Goal: Information Seeking & Learning: Understand process/instructions

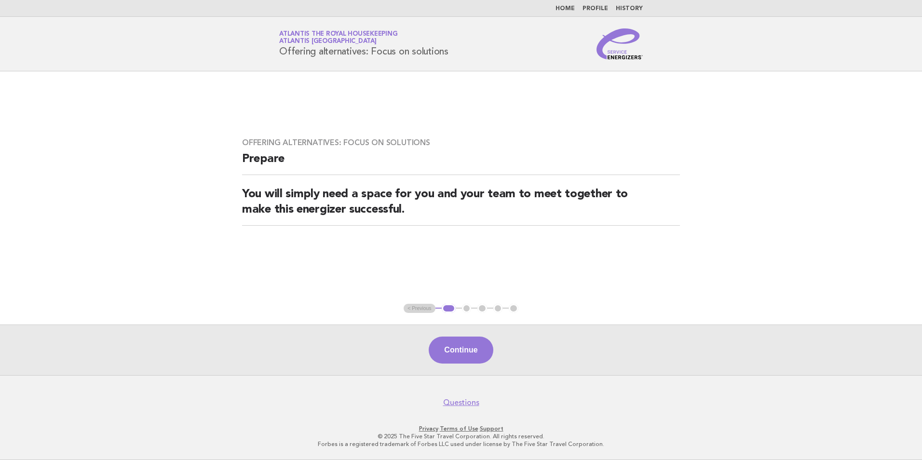
click at [571, 11] on link "Home" at bounding box center [565, 9] width 19 height 6
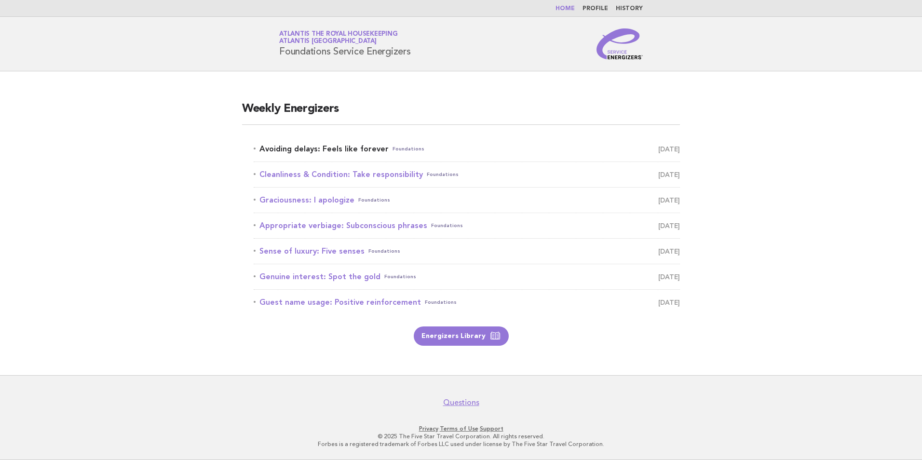
click at [329, 148] on link "Avoiding delays: Feels like forever Foundations September 7" at bounding box center [467, 149] width 426 height 14
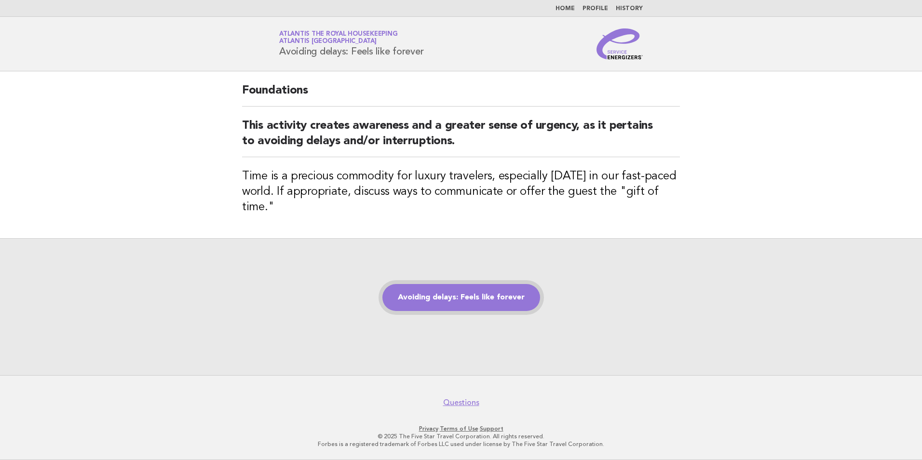
click at [468, 303] on link "Avoiding delays: Feels like forever" at bounding box center [462, 297] width 158 height 27
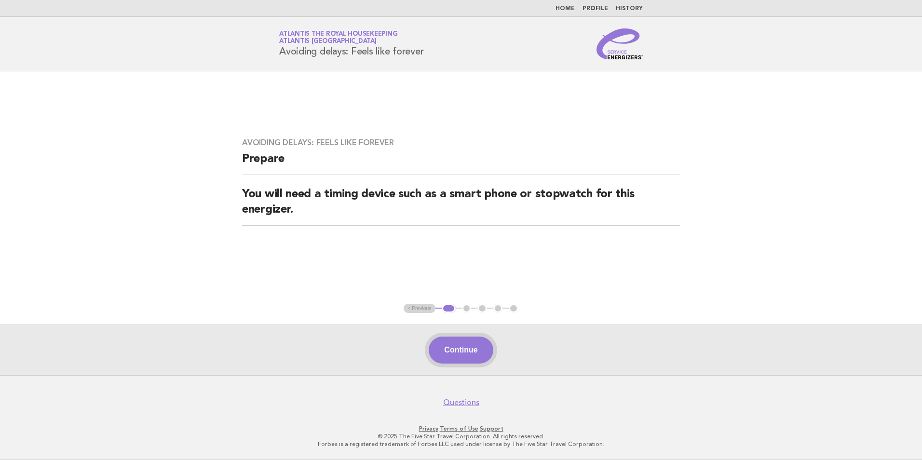
click at [464, 352] on button "Continue" at bounding box center [461, 350] width 64 height 27
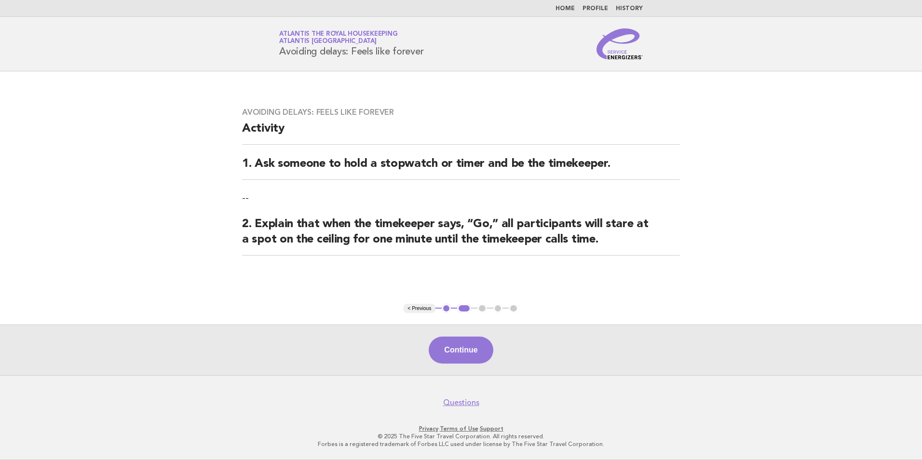
click at [464, 352] on button "Continue" at bounding box center [461, 350] width 64 height 27
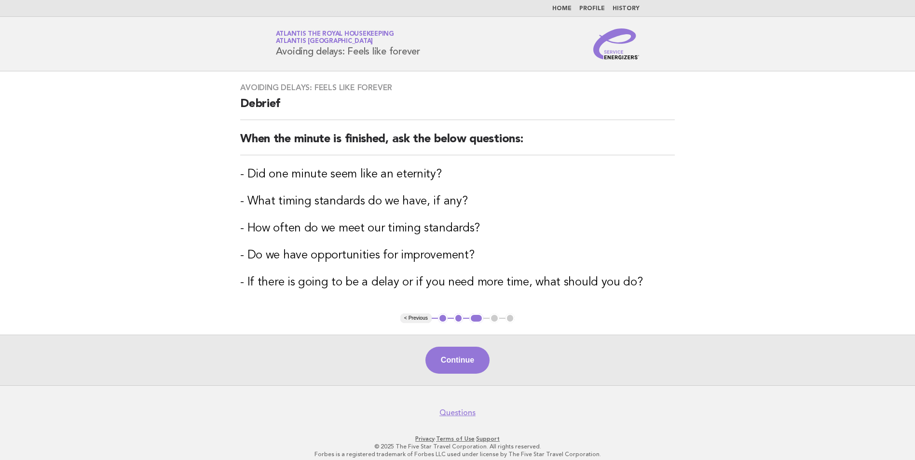
click at [412, 314] on button "< Previous" at bounding box center [415, 319] width 31 height 10
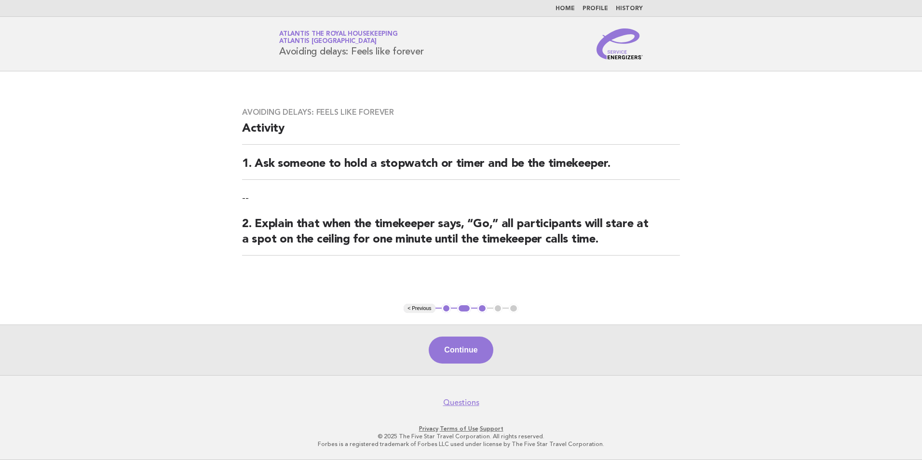
click at [412, 314] on main "Avoiding delays: Feels like forever Activity 1. Ask someone to hold a stopwatch…" at bounding box center [461, 223] width 922 height 304
click at [411, 308] on button "< Previous" at bounding box center [419, 309] width 31 height 10
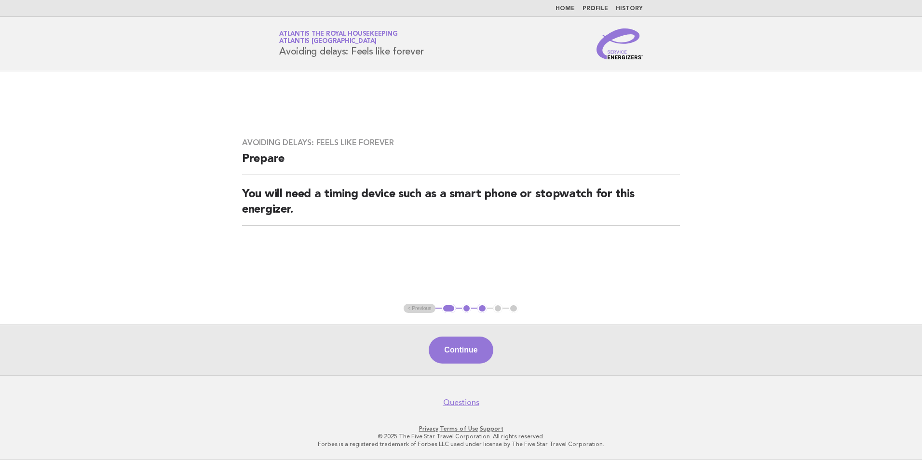
click at [411, 308] on ul "< Previous 1 2 3 4 5" at bounding box center [461, 309] width 115 height 10
click at [426, 312] on ul "< Previous 1 2 3 4 5" at bounding box center [461, 309] width 115 height 10
click at [314, 35] on link "Atlantis the Royal Housekeeping Atlantis Dubai" at bounding box center [338, 38] width 118 height 14
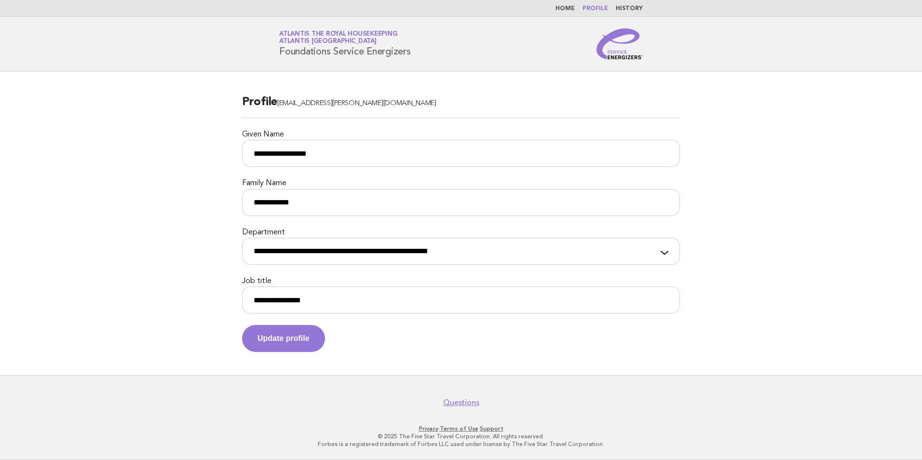
click at [570, 6] on link "Home" at bounding box center [565, 9] width 19 height 6
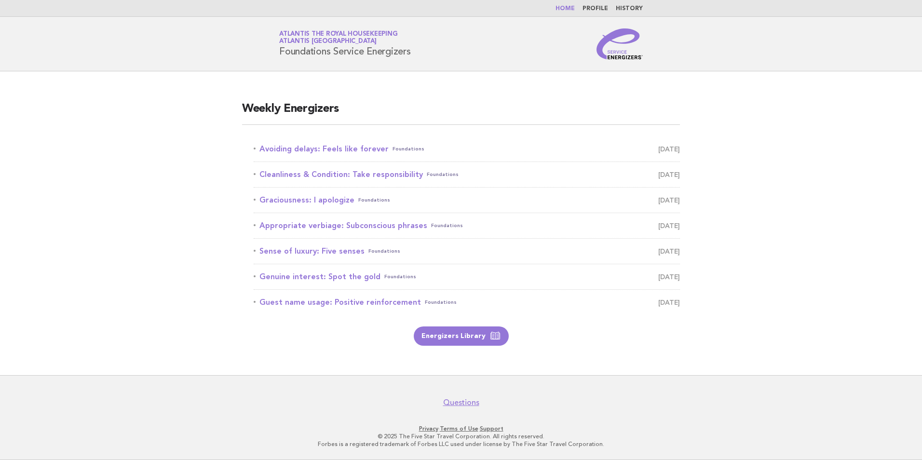
click at [328, 157] on li "Avoiding delays: Feels like forever Foundations [DATE]" at bounding box center [467, 150] width 426 height 26
click at [325, 152] on link "Avoiding delays: Feels like forever Foundations [DATE]" at bounding box center [467, 149] width 426 height 14
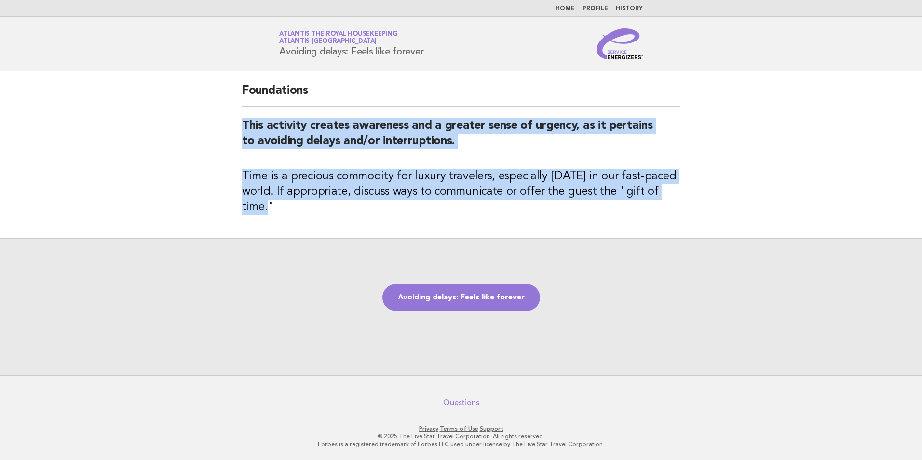
drag, startPoint x: 242, startPoint y: 121, endPoint x: 307, endPoint y: 215, distance: 114.8
click at [307, 215] on div "Foundations This activity creates awareness and a greater sense of urgency, as …" at bounding box center [461, 154] width 461 height 167
copy div "This activity creates awareness and a greater sense of urgency, as it pertains …"
